Goal: Navigation & Orientation: Understand site structure

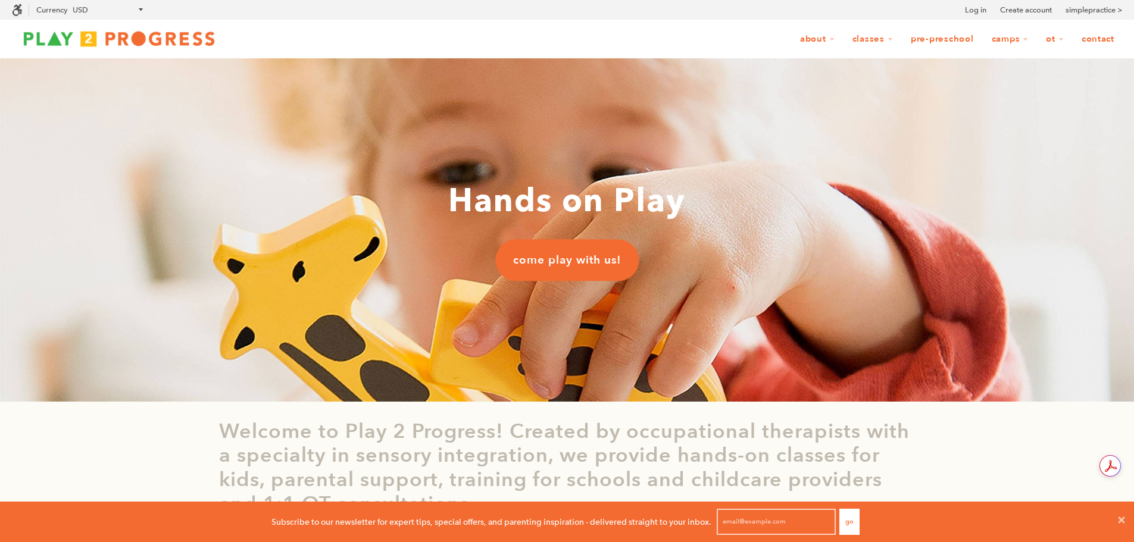
scroll to position [10, 10]
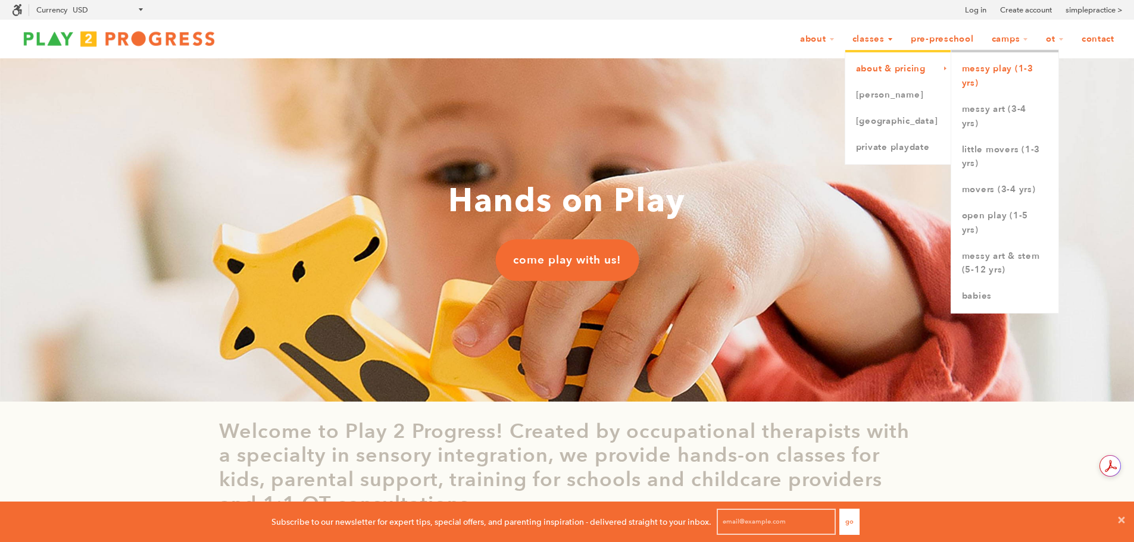
click at [986, 72] on link "Messy Play (1-3 yrs)" at bounding box center [1005, 76] width 107 height 40
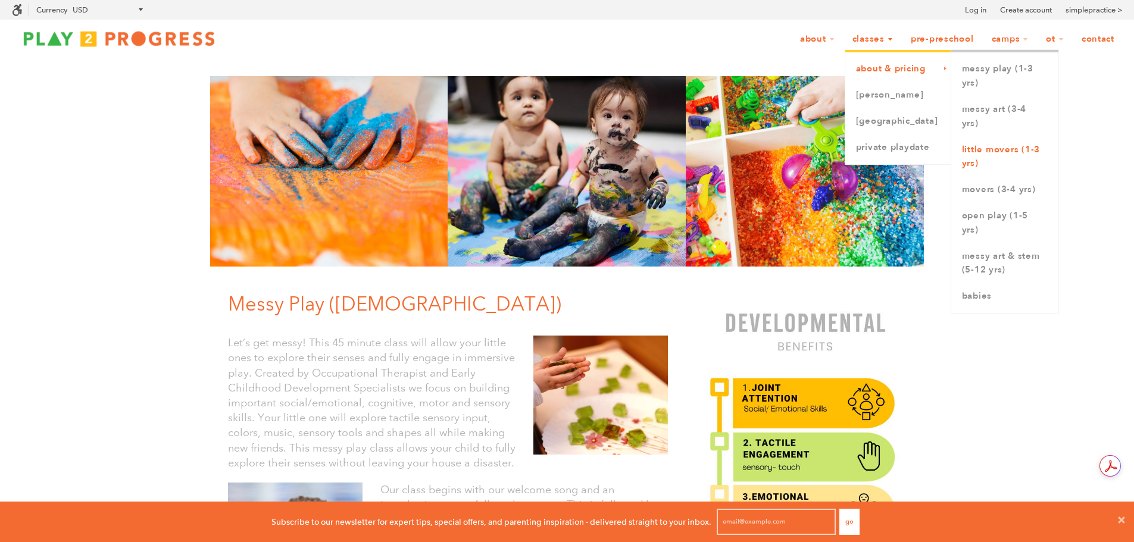
click at [1015, 147] on link "Little Movers (1-3 yrs)" at bounding box center [1005, 157] width 107 height 40
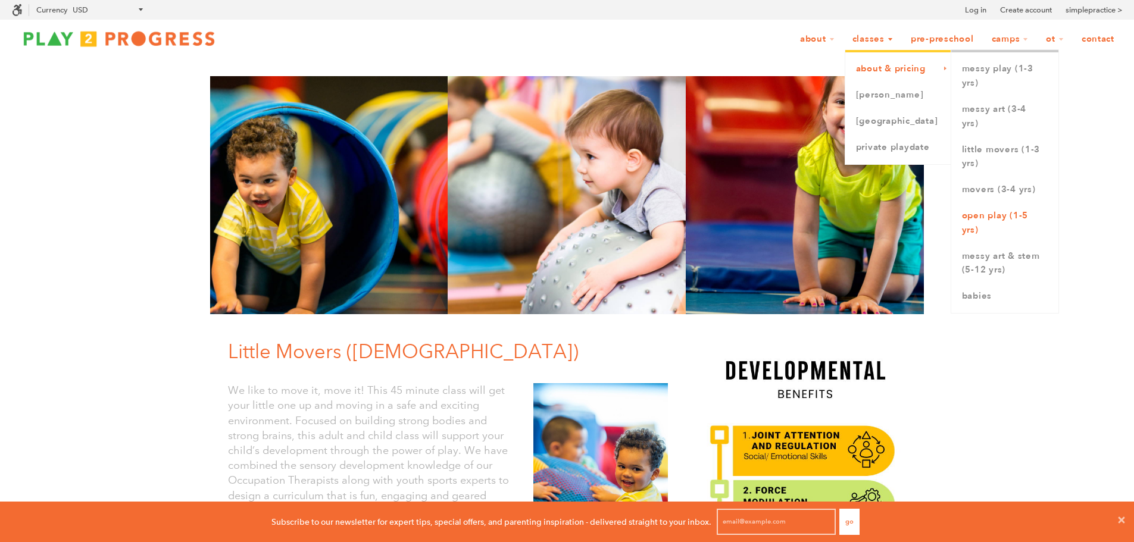
click at [1010, 216] on link "Open Play (1-5 yrs)" at bounding box center [1005, 223] width 107 height 40
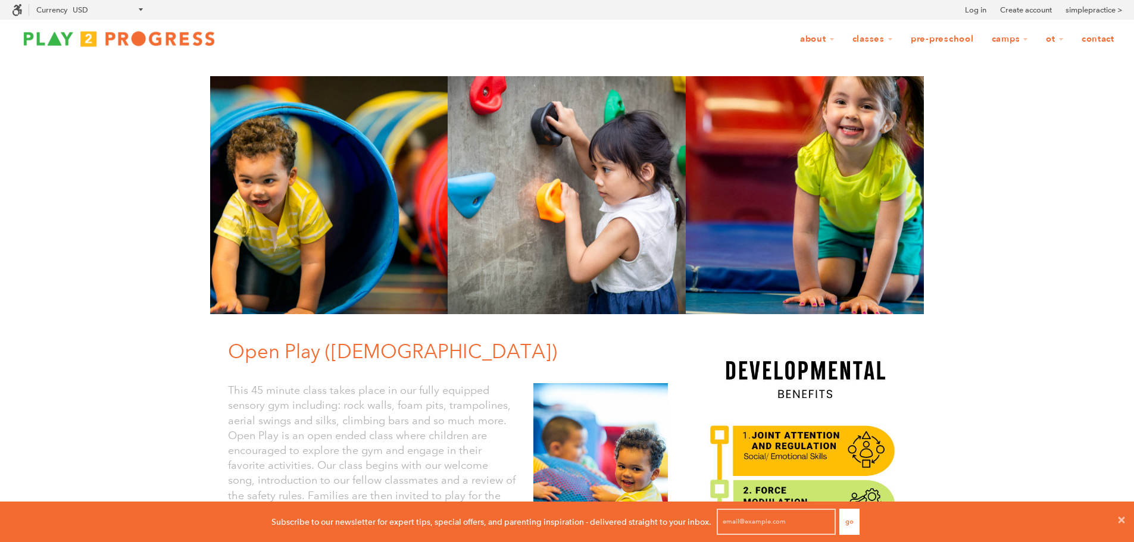
click at [925, 40] on link "Pre-Preschool" at bounding box center [942, 39] width 79 height 23
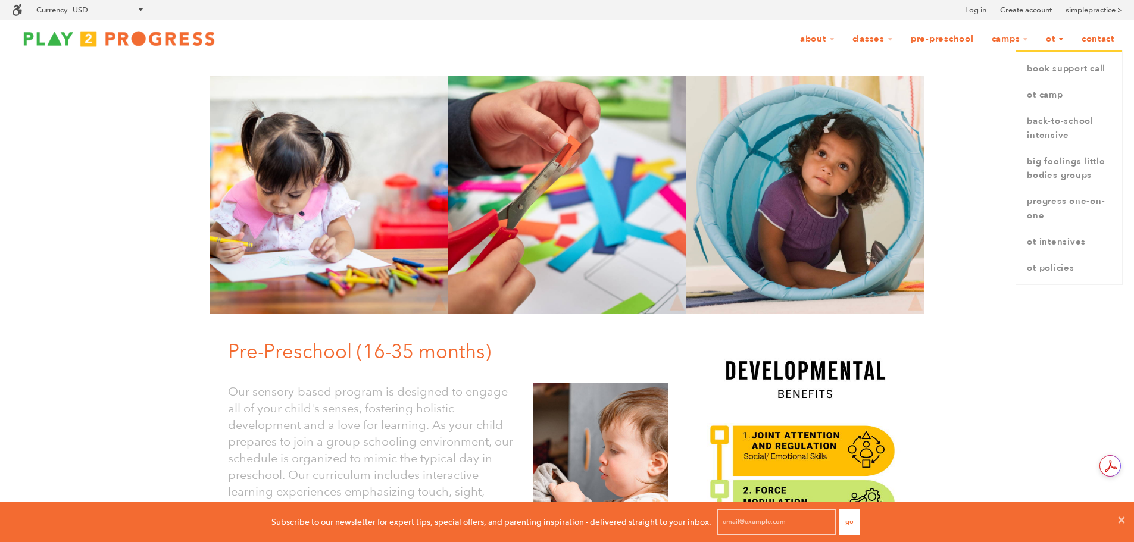
scroll to position [10, 10]
click at [930, 39] on link "Pre-Preschool" at bounding box center [942, 39] width 79 height 23
click at [1019, 68] on link "OT Summer Camp" at bounding box center [1038, 69] width 106 height 26
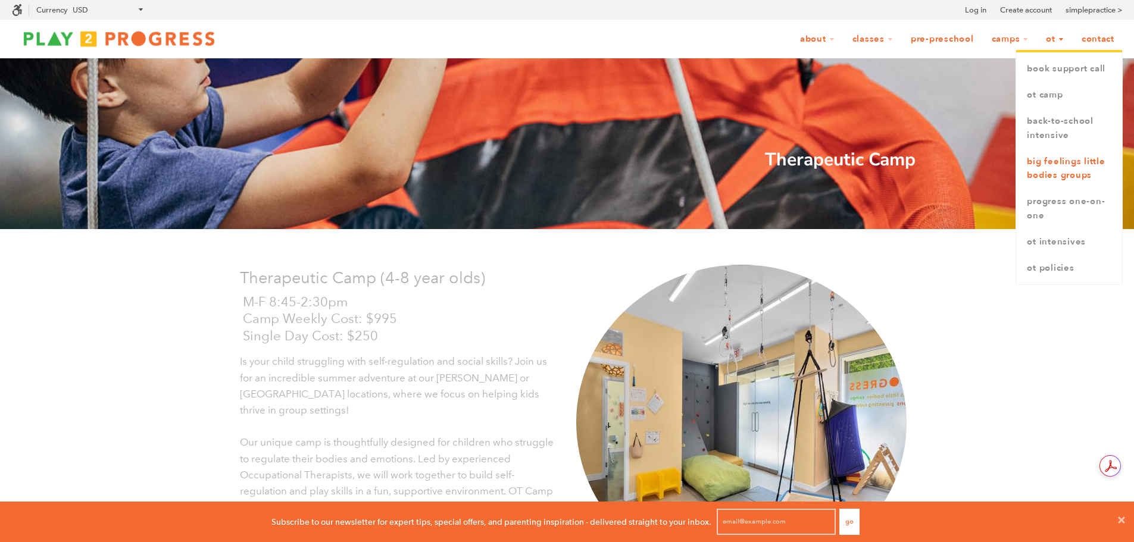
click at [1050, 168] on link "Big Feelings Little Bodies Groups" at bounding box center [1070, 169] width 106 height 40
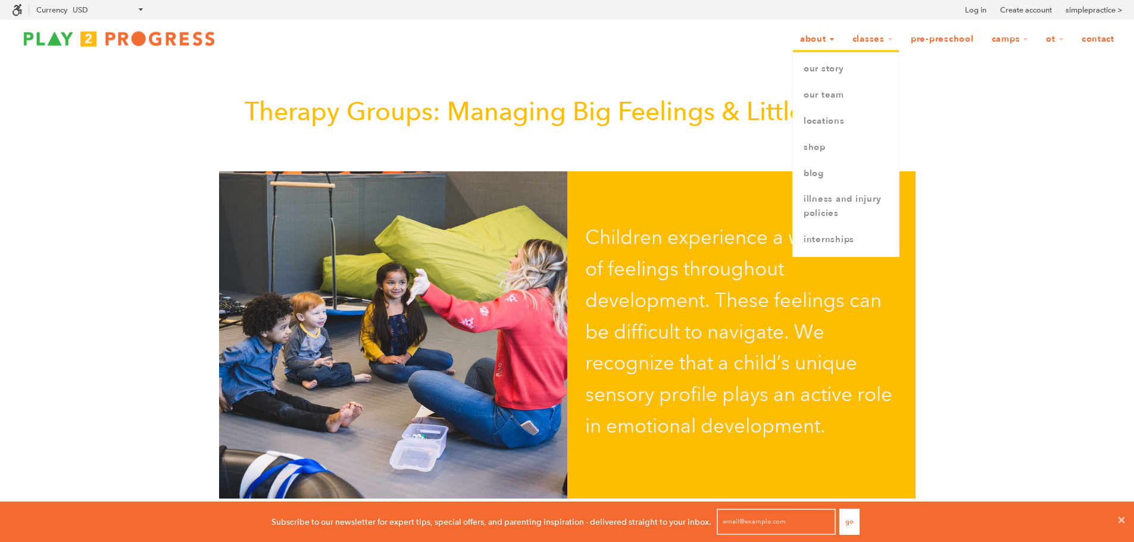
click at [807, 37] on link "About" at bounding box center [818, 39] width 50 height 23
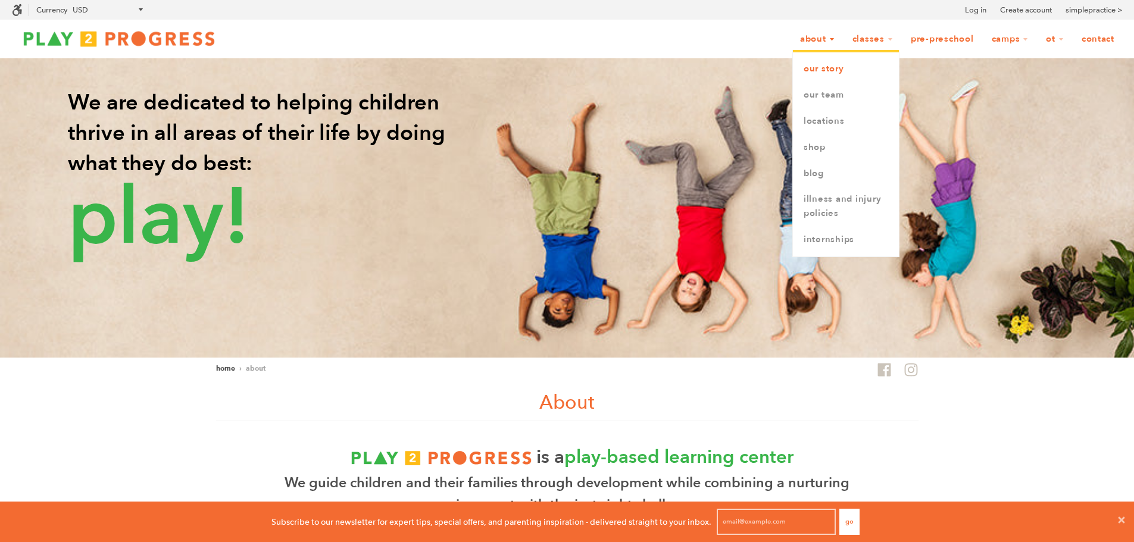
click at [828, 67] on link "Our Story" at bounding box center [846, 69] width 106 height 26
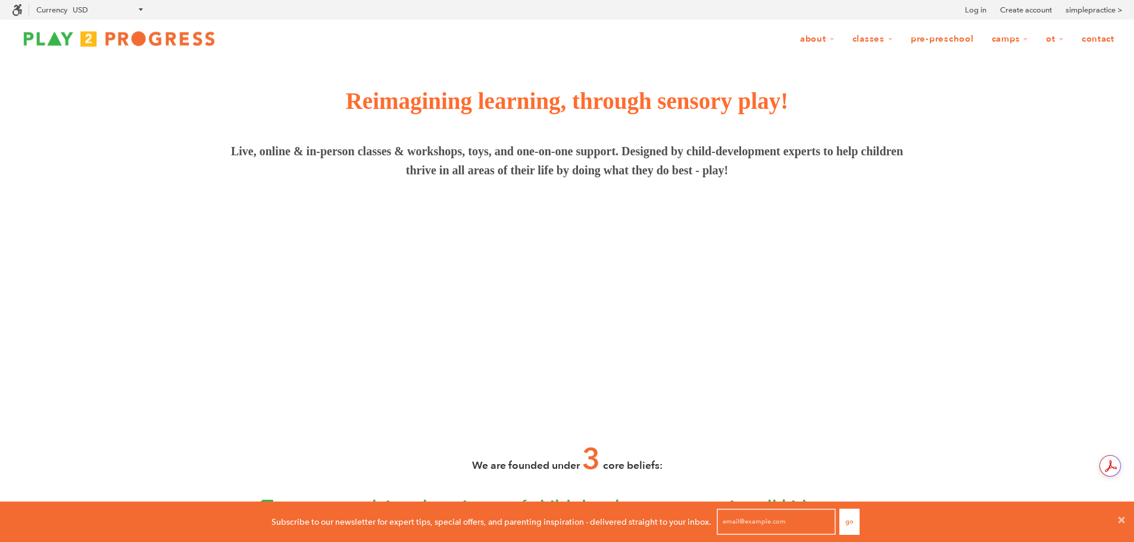
scroll to position [10, 10]
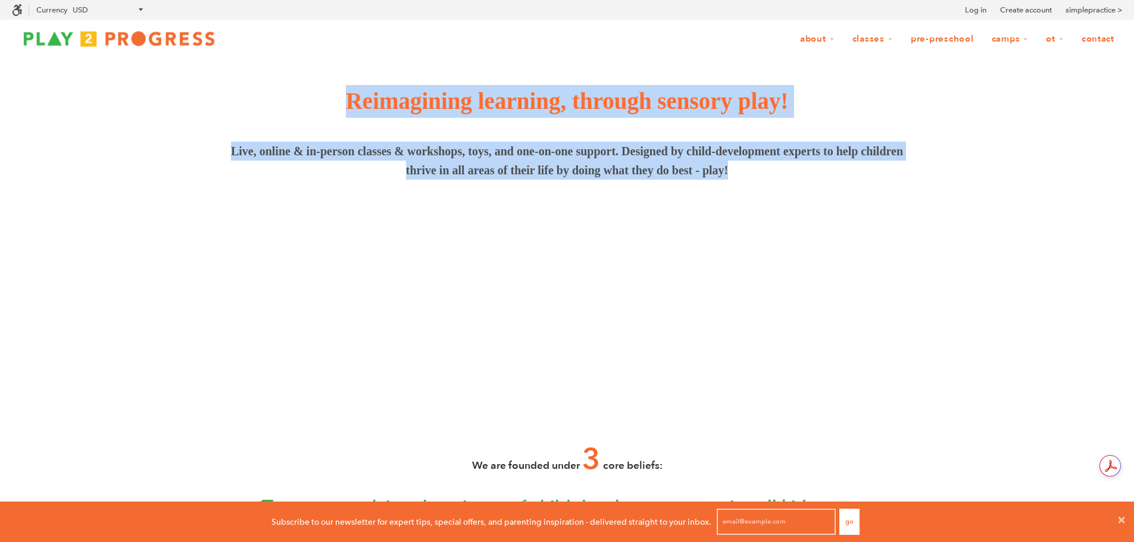
drag, startPoint x: 348, startPoint y: 101, endPoint x: 777, endPoint y: 196, distance: 439.2
copy div "Reimagining learning, through sensory play! Live, online & in-person classes & …"
